Goal: Navigation & Orientation: Find specific page/section

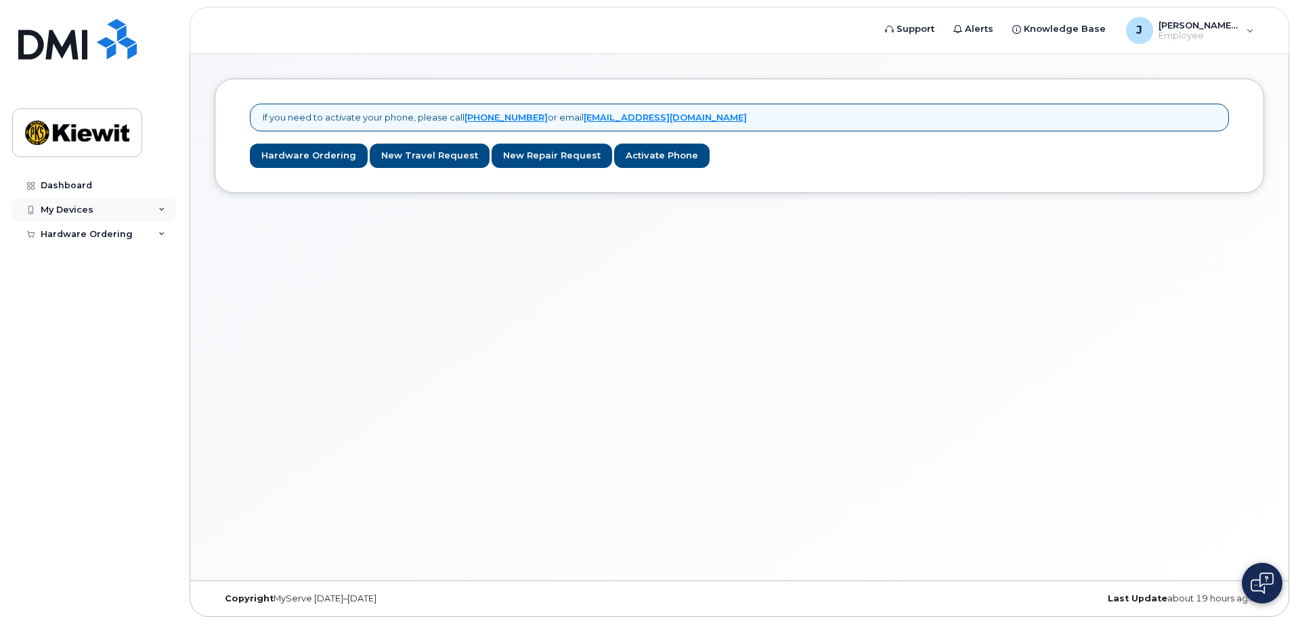
click at [76, 205] on div "My Devices" at bounding box center [67, 209] width 53 height 11
click at [79, 255] on div "Hardware Ordering" at bounding box center [87, 260] width 92 height 11
click at [76, 185] on div "Dashboard" at bounding box center [66, 185] width 51 height 11
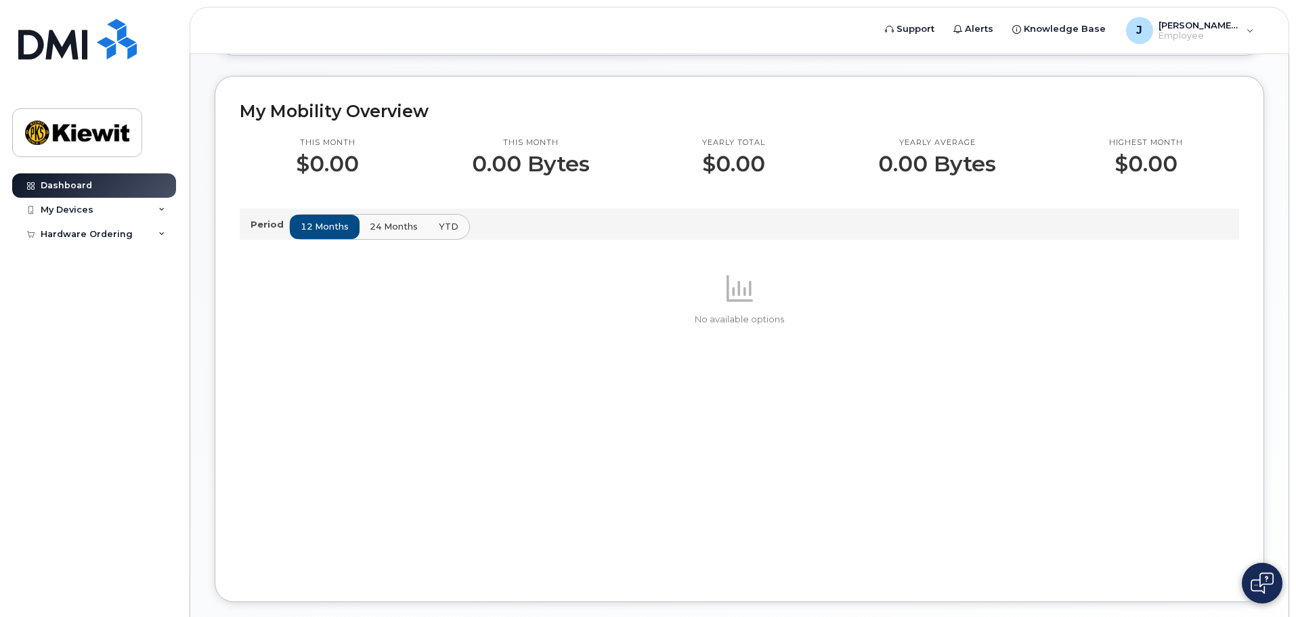
scroll to position [406, 0]
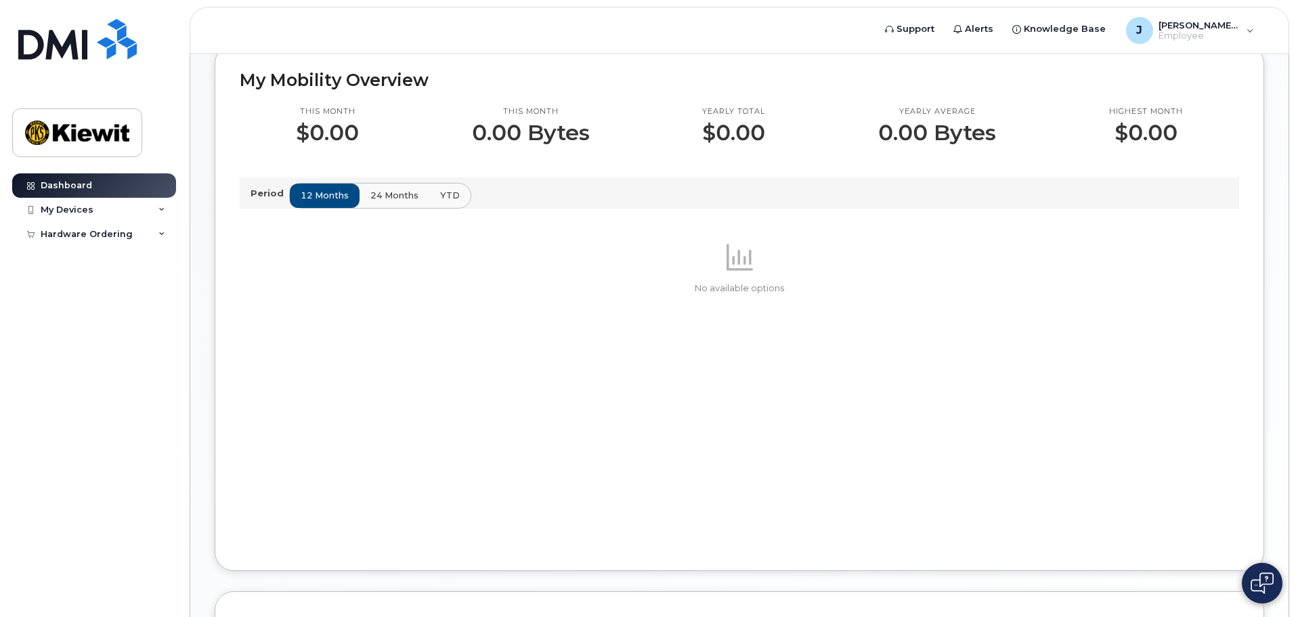
click at [371, 201] on span "24 months" at bounding box center [394, 195] width 48 height 13
click at [451, 195] on span "YTD" at bounding box center [449, 195] width 20 height 13
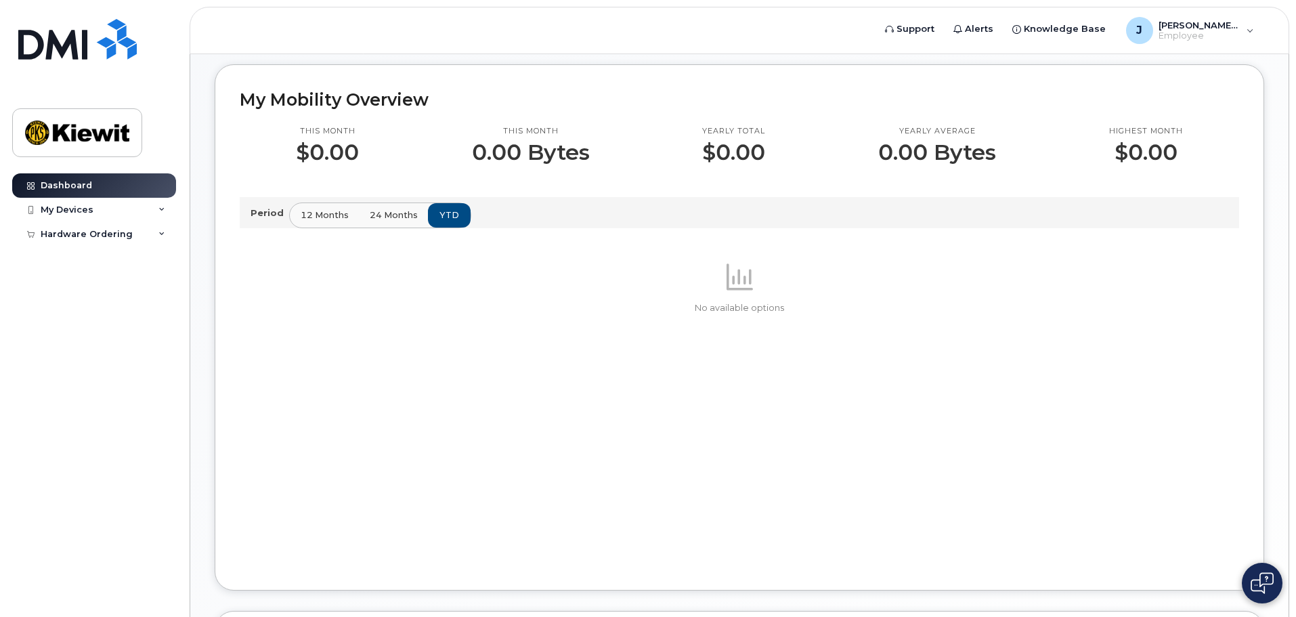
scroll to position [0, 0]
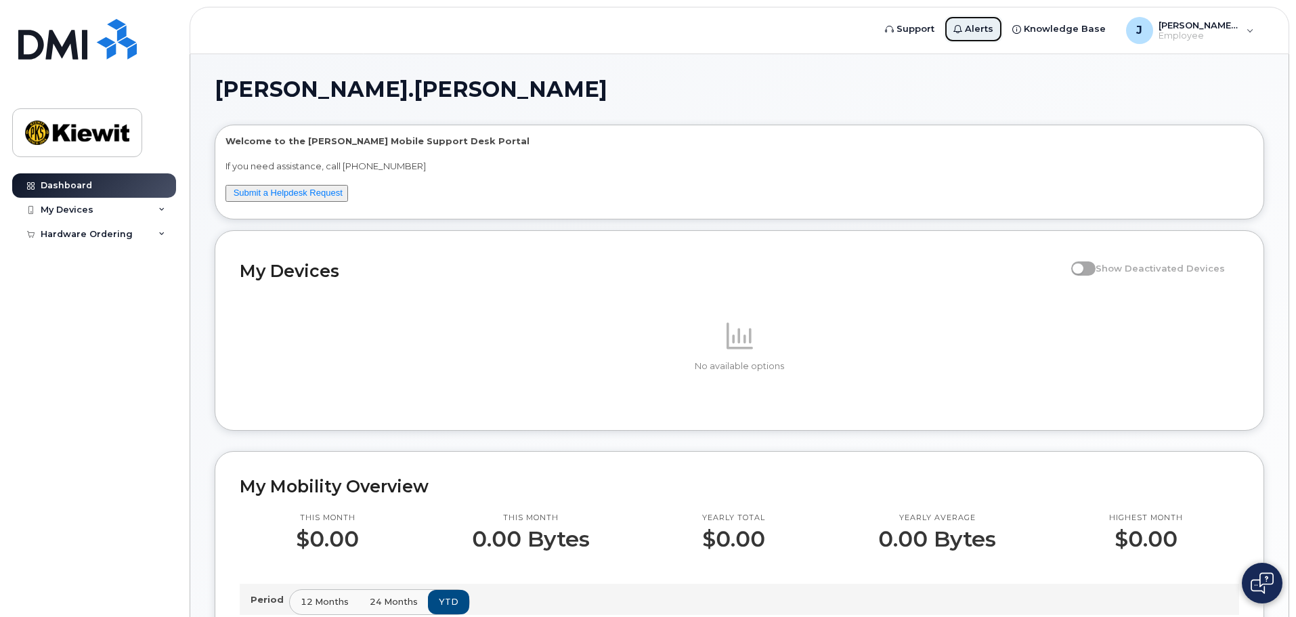
click at [993, 35] on span "Alerts" at bounding box center [979, 29] width 28 height 14
click at [934, 34] on span "Support" at bounding box center [915, 29] width 38 height 14
click at [1105, 31] on span "Knowledge Base" at bounding box center [1065, 29] width 82 height 14
